Goal: Information Seeking & Learning: Find specific fact

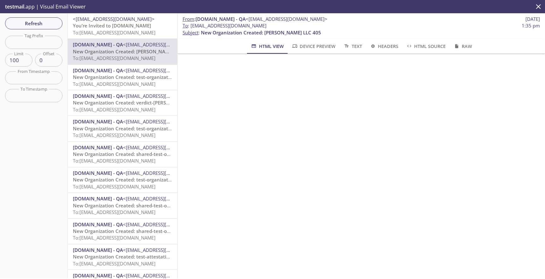
scroll to position [4, 0]
click at [125, 78] on span "New Organization Created: test-organization-asset-flow-1.20250912.8" at bounding box center [153, 77] width 160 height 6
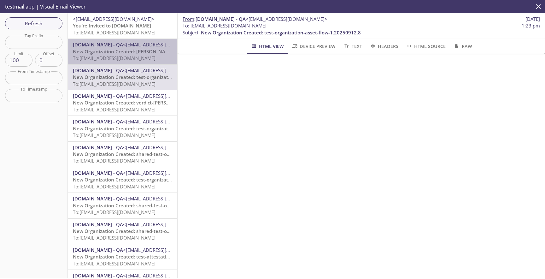
click at [119, 47] on span "[DOMAIN_NAME] - QA" at bounding box center [98, 44] width 50 height 6
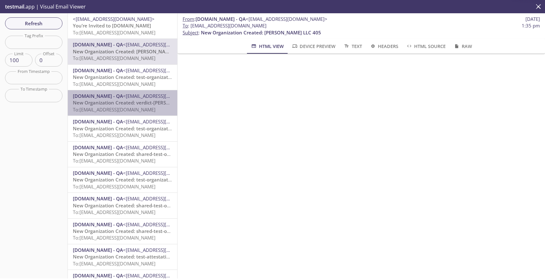
click at [118, 103] on span "New Organization Created: verdict-[PERSON_NAME]-1.20250912.8" at bounding box center [148, 102] width 151 height 6
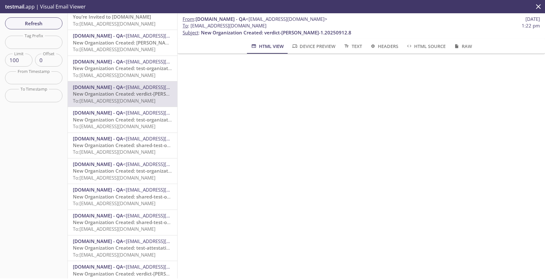
scroll to position [15, 0]
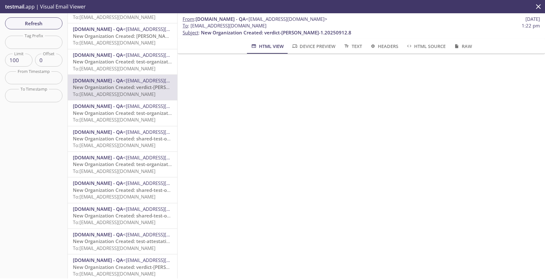
click at [119, 134] on span "[DOMAIN_NAME] - QA" at bounding box center [98, 132] width 50 height 6
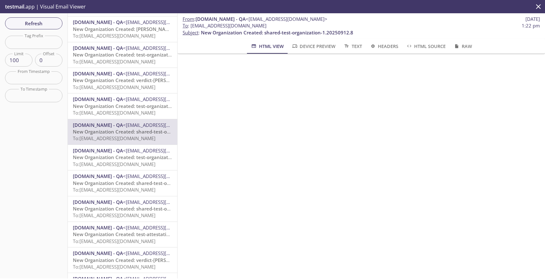
scroll to position [31, 0]
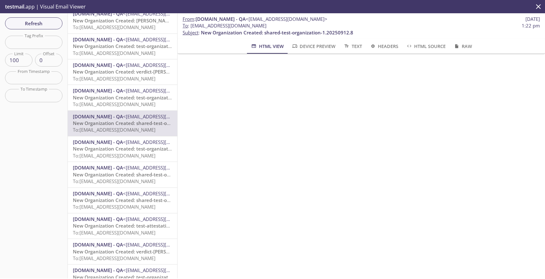
click at [122, 154] on span "To: [EMAIL_ADDRESS][DOMAIN_NAME]" at bounding box center [114, 155] width 83 height 6
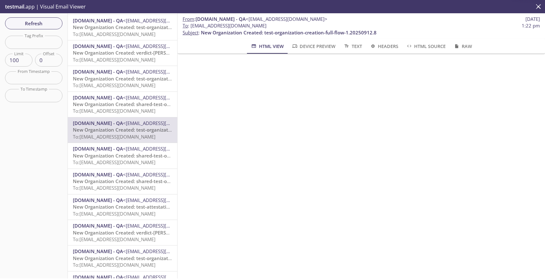
scroll to position [51, 0]
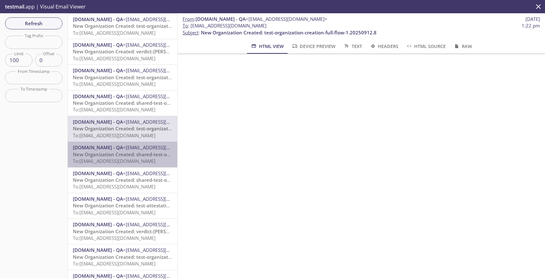
click at [122, 154] on span "New Organization Created: shared-test-organization-1.20250912.8" at bounding box center [149, 154] width 152 height 6
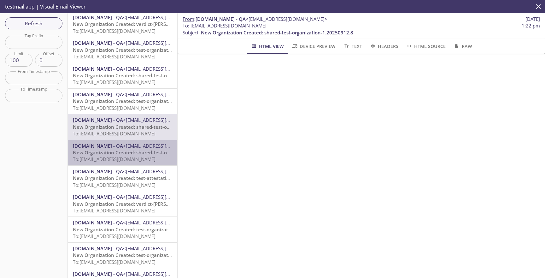
click at [122, 154] on span "New Organization Created: shared-test-organization-1.20250912.8" at bounding box center [149, 152] width 152 height 6
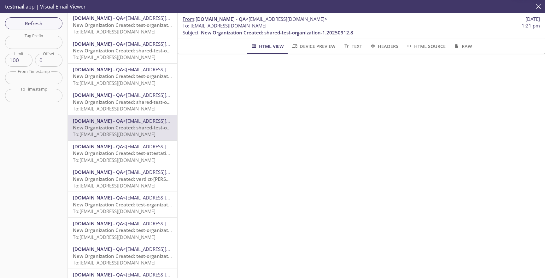
scroll to position [110, 0]
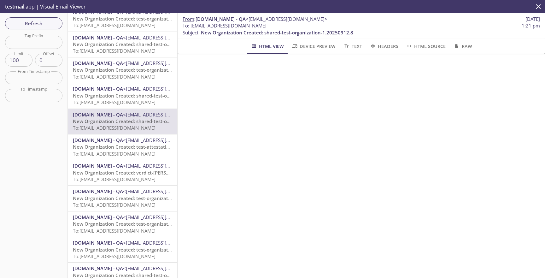
click at [123, 153] on span "To: [EMAIL_ADDRESS][DOMAIN_NAME]" at bounding box center [114, 154] width 83 height 6
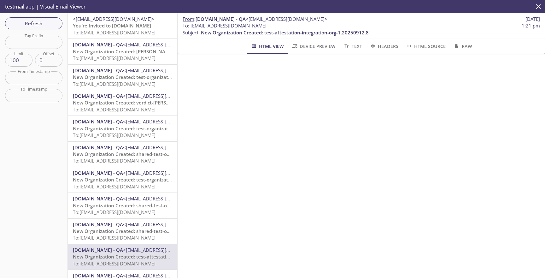
click at [49, 41] on input "text" at bounding box center [33, 42] width 57 height 13
click at [47, 23] on span "Refresh" at bounding box center [33, 23] width 47 height 8
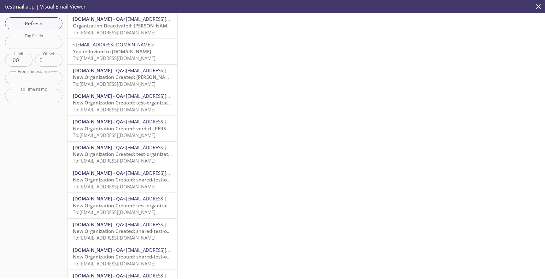
click at [129, 29] on span "Organization Deactivated: [PERSON_NAME] Ltd 99" at bounding box center [130, 25] width 114 height 6
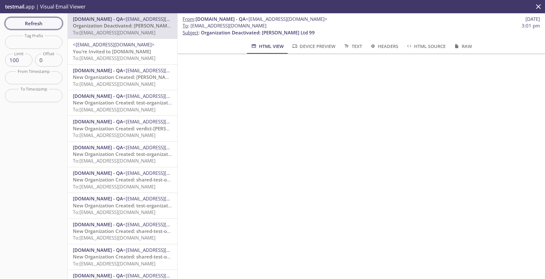
click at [42, 22] on span "Refresh" at bounding box center [33, 23] width 47 height 8
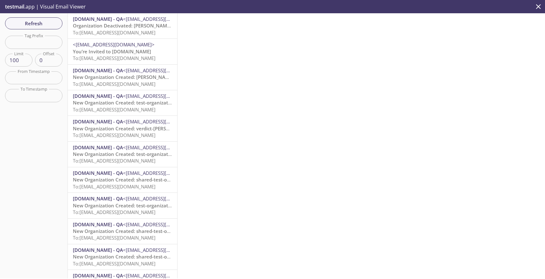
click at [141, 82] on span "To: [EMAIL_ADDRESS][DOMAIN_NAME]" at bounding box center [114, 84] width 83 height 6
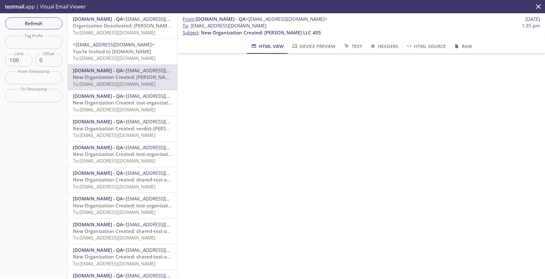
click at [132, 51] on span "You’re Invited to [DOMAIN_NAME]" at bounding box center [112, 51] width 78 height 6
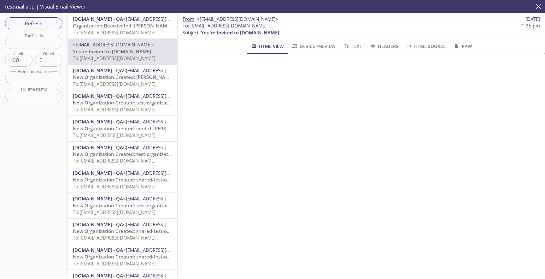
click at [143, 27] on span "Organization Deactivated: [PERSON_NAME] Ltd 99" at bounding box center [130, 25] width 114 height 6
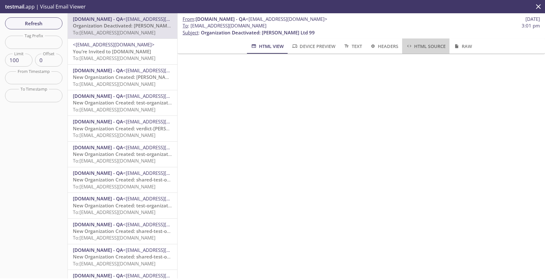
click at [416, 46] on span "HTML Source" at bounding box center [426, 46] width 40 height 8
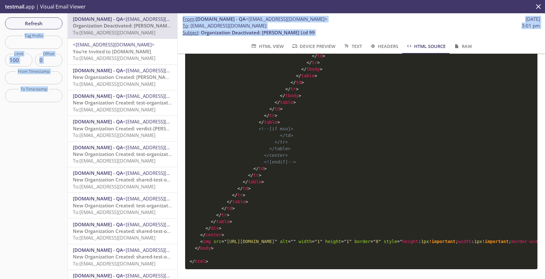
scroll to position [2110, 0]
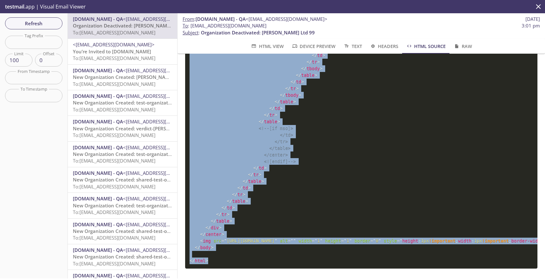
drag, startPoint x: 188, startPoint y: 71, endPoint x: 256, endPoint y: 259, distance: 199.5
copy code "<! DOCTYPE html PUBLIC "-//W3C//DTD XHTML 1.0 Strict//EN" "[URL][DOMAIN_NAME]" …"
click at [271, 49] on span "HTML View" at bounding box center [267, 46] width 33 height 8
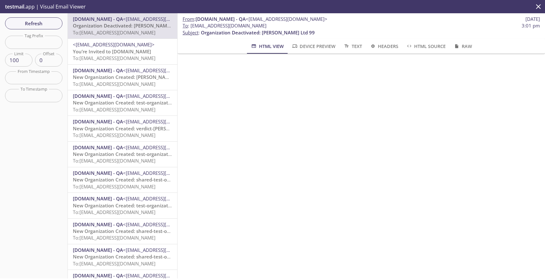
scroll to position [8, 0]
click at [417, 45] on span "HTML Source" at bounding box center [426, 46] width 40 height 8
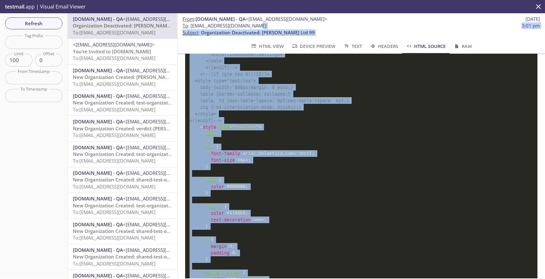
scroll to position [0, 0]
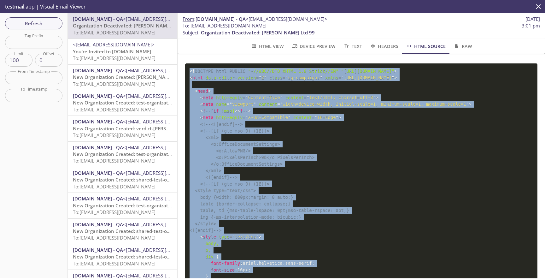
drag, startPoint x: 215, startPoint y: 274, endPoint x: 187, endPoint y: 70, distance: 206.2
copy code "<! DOCTYPE html PUBLIC "-//W3C//DTD XHTML 1.0 Strict//EN" "[URL][DOMAIN_NAME]" …"
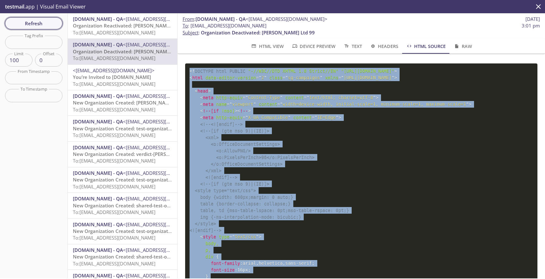
click at [50, 23] on span "Refresh" at bounding box center [33, 23] width 47 height 8
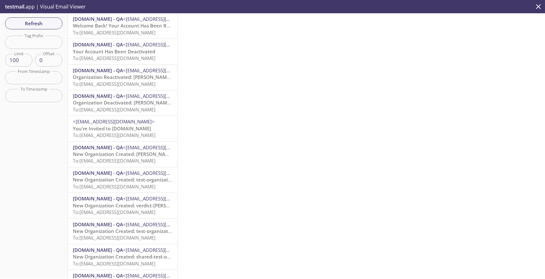
click at [131, 50] on span "Your Account Has Been Deactivated" at bounding box center [114, 51] width 82 height 6
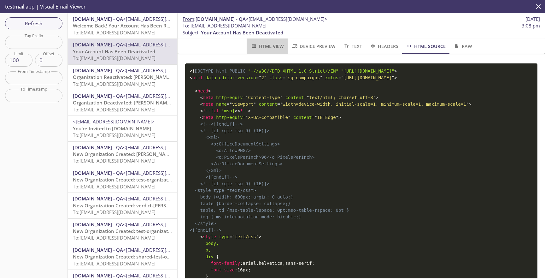
click at [276, 49] on span "HTML View" at bounding box center [267, 46] width 33 height 8
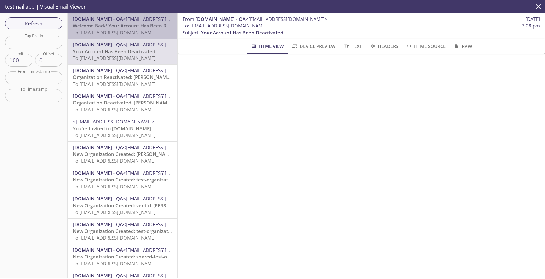
click at [115, 35] on span "To: [EMAIL_ADDRESS][DOMAIN_NAME]" at bounding box center [114, 32] width 83 height 6
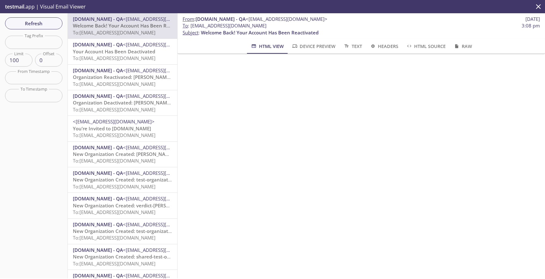
click at [415, 47] on span "HTML Source" at bounding box center [426, 46] width 40 height 8
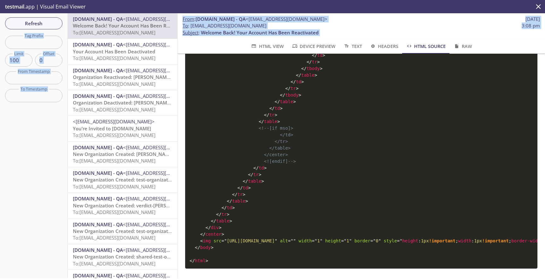
scroll to position [2124, 0]
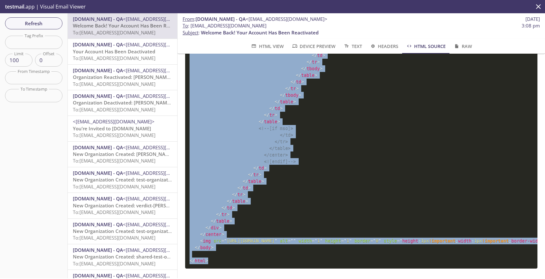
drag, startPoint x: 190, startPoint y: 71, endPoint x: 213, endPoint y: 260, distance: 190.4
copy code "<! DOCTYPE html PUBLIC "-//W3C//DTD XHTML 1.0 Strict//EN" "[URL][DOMAIN_NAME]" …"
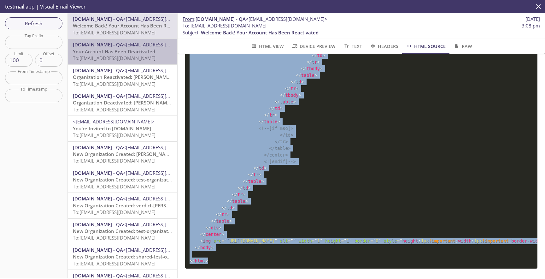
click at [139, 61] on span "To: [EMAIL_ADDRESS][DOMAIN_NAME]" at bounding box center [114, 58] width 83 height 6
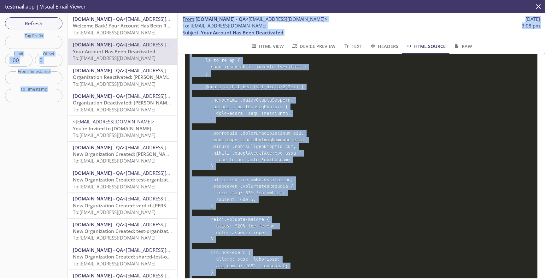
scroll to position [0, 0]
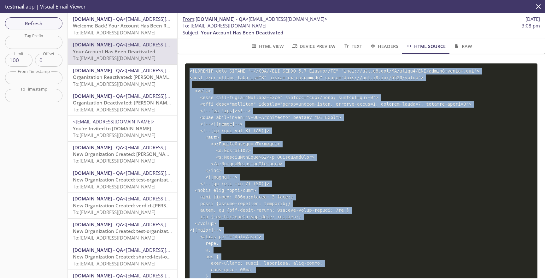
drag, startPoint x: 211, startPoint y: 263, endPoint x: 189, endPoint y: 70, distance: 193.8
copy code "<!DOCTYPE html PUBLIC "-//W3C//DTD XHTML 1.0 Strict//EN" "[URL][DOMAIN_NAME]"> …"
click at [53, 25] on span "Refresh" at bounding box center [33, 23] width 47 height 8
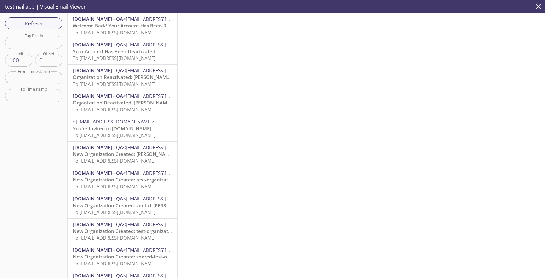
click at [122, 29] on span "To: [EMAIL_ADDRESS][DOMAIN_NAME]" at bounding box center [114, 32] width 83 height 6
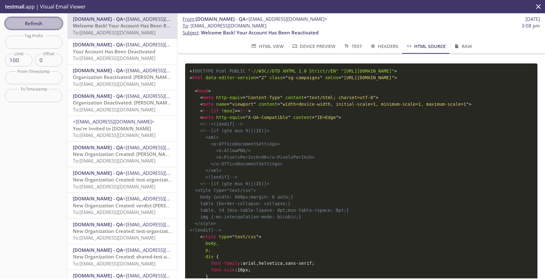
click at [46, 24] on span "Refresh" at bounding box center [33, 23] width 47 height 8
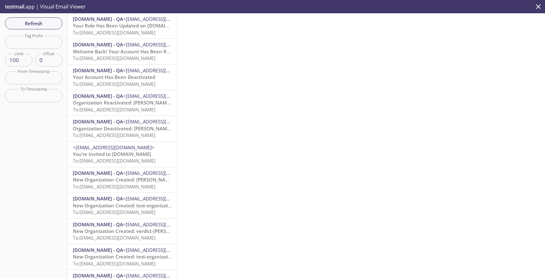
click at [127, 31] on span "To: [EMAIL_ADDRESS][DOMAIN_NAME]" at bounding box center [114, 32] width 83 height 6
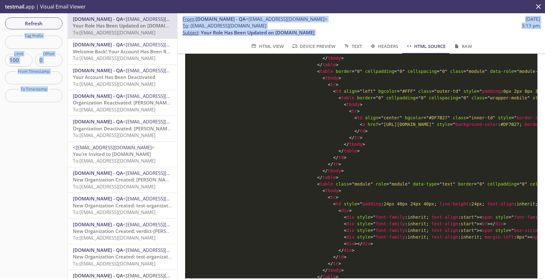
scroll to position [2057, 0]
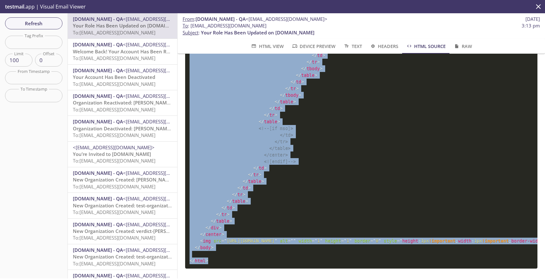
drag, startPoint x: 189, startPoint y: 72, endPoint x: 319, endPoint y: 274, distance: 240.1
copy code "<! DOCTYPE html PUBLIC "-//W3C//DTD XHTML 1.0 Strict//EN" "[URL][DOMAIN_NAME]" …"
click at [259, 46] on span "HTML View" at bounding box center [267, 46] width 33 height 8
